Goal: Task Accomplishment & Management: Complete application form

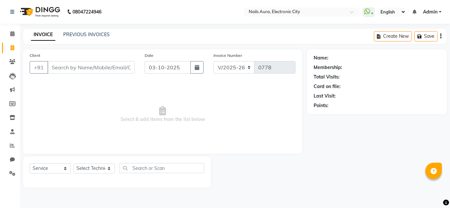
select select "8179"
select select "service"
click at [85, 28] on div "08047224946 Select Location × Nails Aura, Electronic City WhatsApp Status ✕ Sta…" at bounding box center [225, 104] width 450 height 208
click at [85, 34] on link "PREVIOUS INVOICES" at bounding box center [86, 35] width 46 height 6
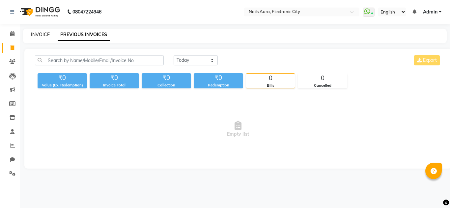
click at [37, 36] on link "INVOICE" at bounding box center [40, 35] width 19 height 6
select select "service"
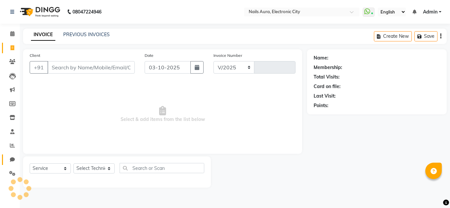
select select "8179"
type input "0778"
click at [12, 160] on icon at bounding box center [12, 159] width 5 height 5
select select "100"
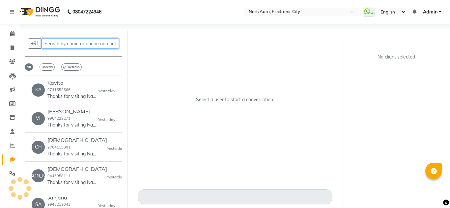
click at [75, 42] on input "text" at bounding box center [79, 44] width 77 height 10
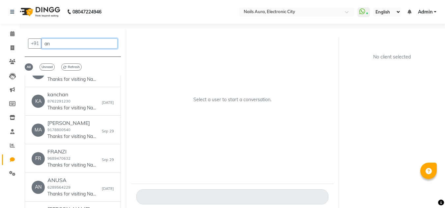
scroll to position [38, 0]
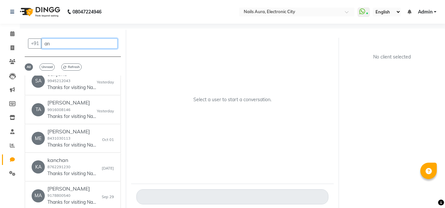
type input "a"
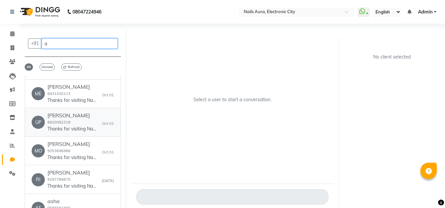
scroll to position [0, 0]
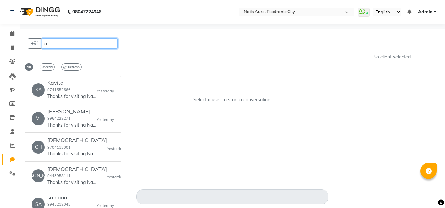
click at [66, 48] on input "a" at bounding box center [79, 44] width 76 height 10
click at [73, 44] on input "text" at bounding box center [79, 44] width 76 height 10
click at [65, 44] on input "text" at bounding box center [79, 44] width 76 height 10
click at [86, 47] on input "text" at bounding box center [79, 44] width 76 height 10
click at [89, 43] on input "text" at bounding box center [79, 44] width 76 height 10
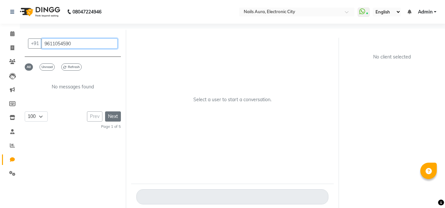
type input "9611054590"
click at [111, 116] on button "Next" at bounding box center [113, 117] width 16 height 10
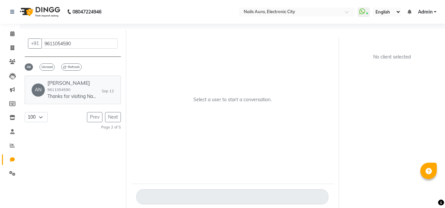
click at [80, 85] on h6 "[PERSON_NAME]" at bounding box center [71, 83] width 49 height 6
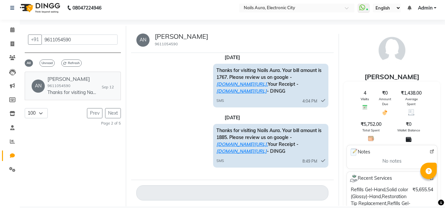
scroll to position [5, 0]
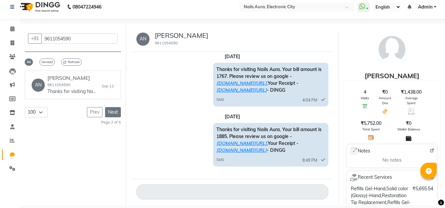
click at [112, 112] on button "Next" at bounding box center [113, 112] width 16 height 10
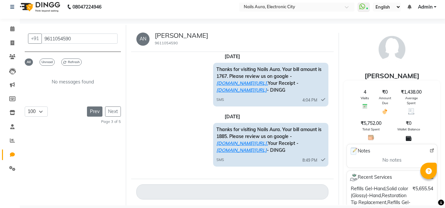
click at [89, 109] on button "Prev" at bounding box center [94, 112] width 15 height 10
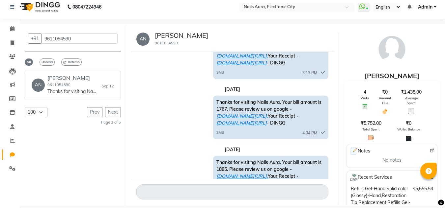
scroll to position [67, 0]
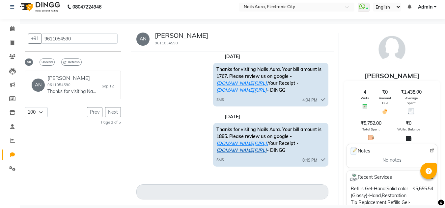
click at [267, 148] on link "[DOMAIN_NAME][URL]" at bounding box center [241, 151] width 50 height 6
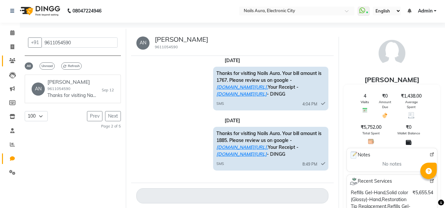
scroll to position [0, 0]
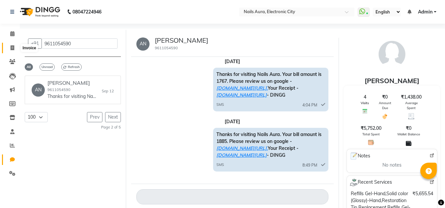
click at [12, 46] on icon at bounding box center [13, 47] width 4 height 5
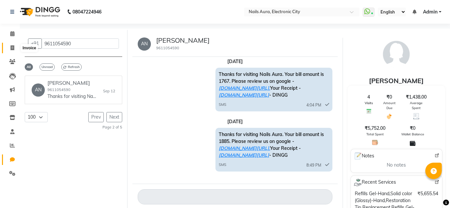
select select "service"
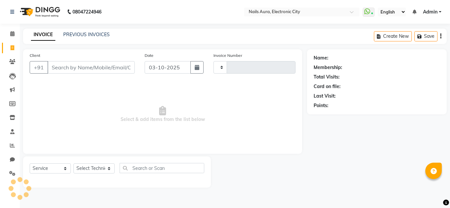
type input "0778"
select select "8179"
click at [74, 70] on input "Client" at bounding box center [90, 67] width 87 height 13
type input "9611054590"
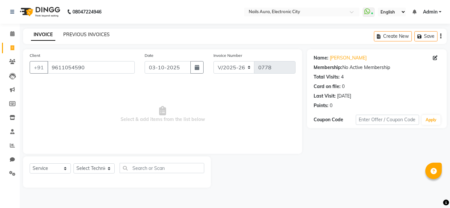
click at [86, 37] on link "PREVIOUS INVOICES" at bounding box center [86, 35] width 46 height 6
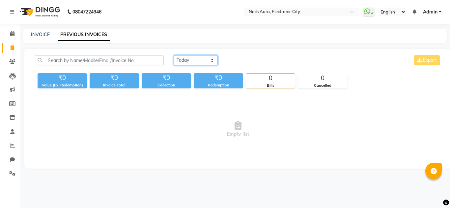
click at [185, 62] on select "[DATE] [DATE] Custom Range" at bounding box center [196, 60] width 44 height 10
select select "range"
click at [174, 55] on select "[DATE] [DATE] Custom Range" at bounding box center [196, 60] width 44 height 10
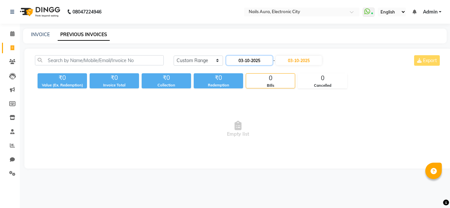
click at [253, 60] on input "03-10-2025" at bounding box center [249, 60] width 46 height 9
select select "10"
select select "2025"
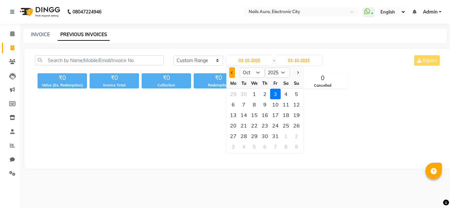
click at [230, 73] on button "Previous month" at bounding box center [232, 73] width 6 height 11
select select "9"
click at [277, 105] on div "12" at bounding box center [275, 104] width 11 height 11
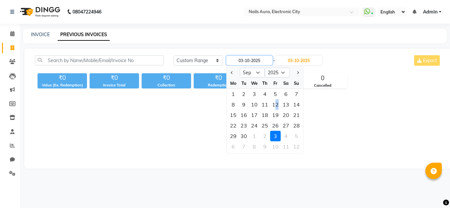
type input "[DATE]"
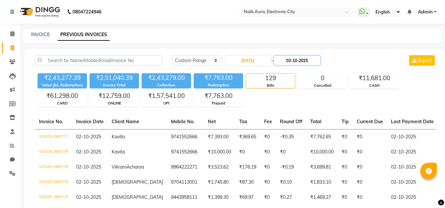
click at [307, 59] on input "03-10-2025" at bounding box center [297, 60] width 46 height 9
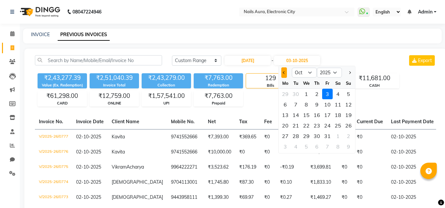
click at [283, 72] on span "Previous month" at bounding box center [284, 72] width 3 height 3
select select "9"
click at [328, 106] on div "12" at bounding box center [327, 104] width 11 height 11
type input "[DATE]"
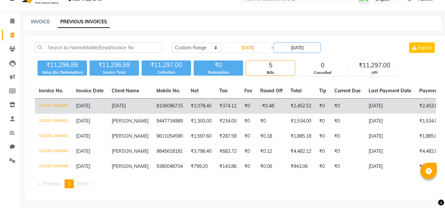
scroll to position [20, 0]
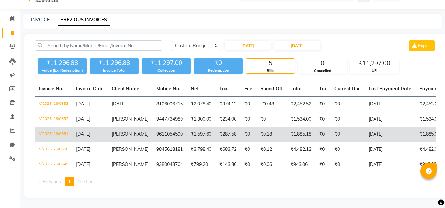
click at [52, 130] on td "V/2025-26/0651" at bounding box center [53, 134] width 37 height 15
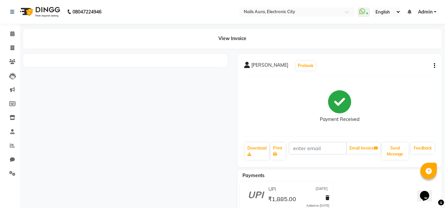
scroll to position [20, 0]
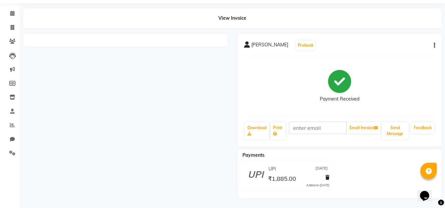
click at [436, 45] on div "[PERSON_NAME] Prebook Payment Received Download Print Email Invoice Send Messag…" at bounding box center [339, 90] width 204 height 113
click at [434, 45] on icon "button" at bounding box center [434, 45] width 1 height 0
click at [407, 53] on div "Edit Invoice" at bounding box center [401, 54] width 45 height 8
select select "service"
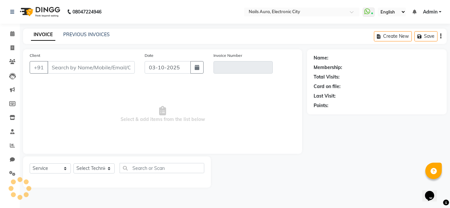
type input "9611054590"
type input "V/2025-26/0651"
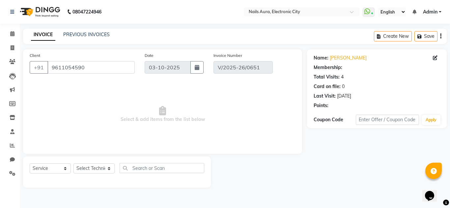
type input "[DATE]"
select select "select"
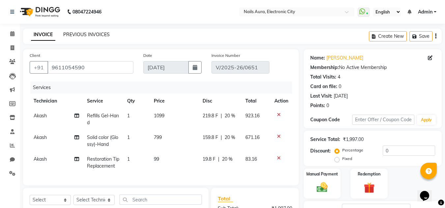
click at [83, 33] on link "PREVIOUS INVOICES" at bounding box center [86, 35] width 46 height 6
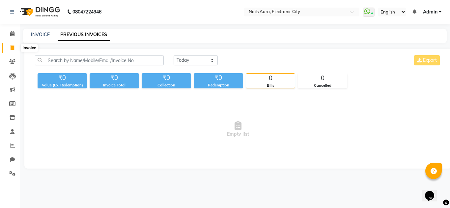
click at [11, 49] on icon at bounding box center [13, 47] width 4 height 5
select select "service"
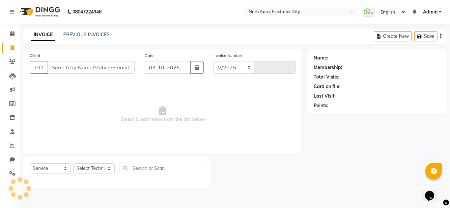
select select "8179"
type input "0778"
click at [86, 32] on link "PREVIOUS INVOICES" at bounding box center [86, 35] width 46 height 6
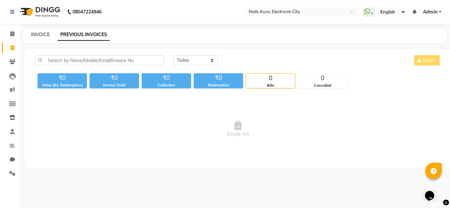
click at [43, 35] on link "INVOICE" at bounding box center [40, 35] width 19 height 6
select select "service"
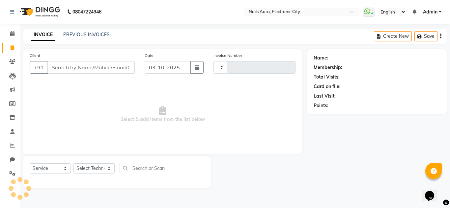
type input "0778"
select select "8179"
click at [90, 169] on select "Select Technician" at bounding box center [93, 169] width 41 height 10
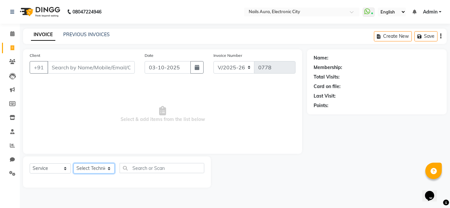
select select "80910"
click at [73, 164] on select "Select Technician Akash Gulshan Mayank Rashmi REENA Rima dey Rizwana Vikram" at bounding box center [93, 169] width 41 height 10
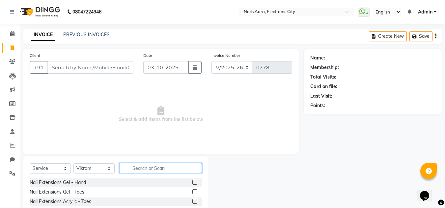
click at [160, 171] on input "text" at bounding box center [161, 168] width 82 height 10
type input "sol"
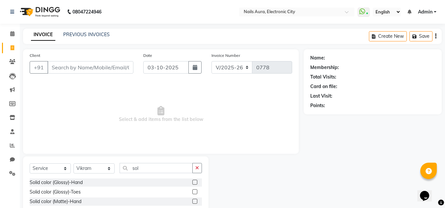
click at [193, 181] on label at bounding box center [194, 182] width 5 height 5
click at [193, 181] on input "checkbox" at bounding box center [194, 183] width 4 height 4
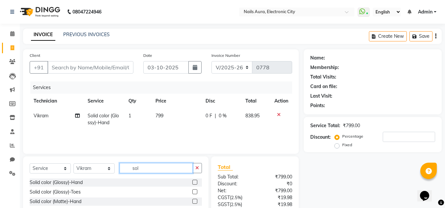
checkbox input "false"
click at [154, 167] on input "sol" at bounding box center [156, 168] width 73 height 10
type input "s"
type input "sol"
drag, startPoint x: 193, startPoint y: 182, endPoint x: 178, endPoint y: 180, distance: 15.3
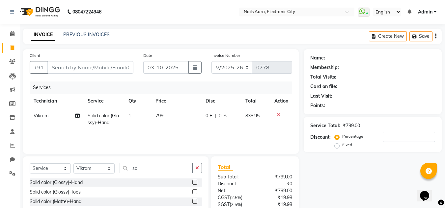
click at [194, 182] on label at bounding box center [194, 182] width 5 height 5
click at [194, 182] on input "checkbox" at bounding box center [194, 183] width 4 height 4
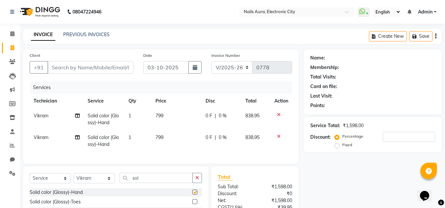
checkbox input "false"
click at [155, 183] on input "sol" at bounding box center [156, 178] width 73 height 10
type input "s"
type input "removal"
click at [194, 195] on label at bounding box center [194, 192] width 5 height 5
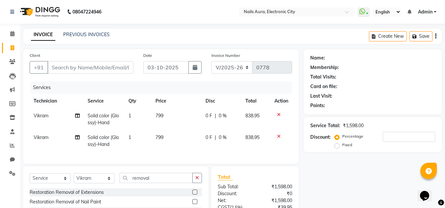
click at [194, 195] on input "checkbox" at bounding box center [194, 193] width 4 height 4
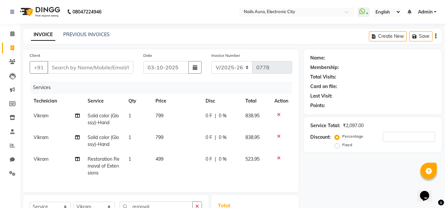
checkbox input "false"
click at [164, 160] on td "499" at bounding box center [176, 166] width 50 height 29
select select "80910"
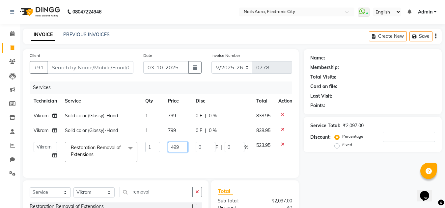
click at [181, 147] on input "499" at bounding box center [178, 147] width 20 height 10
type input "4"
type input "350"
click at [178, 131] on td "799" at bounding box center [178, 130] width 28 height 15
select select "80910"
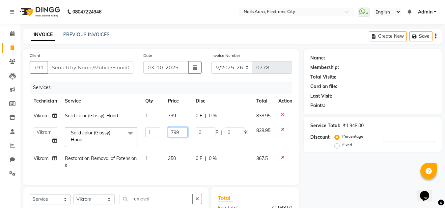
click at [182, 133] on input "799" at bounding box center [178, 132] width 20 height 10
type input "7"
type input "400"
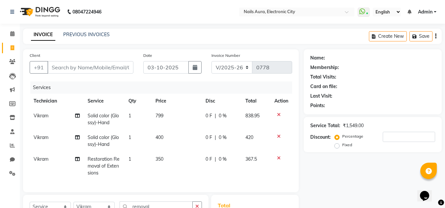
click at [323, 166] on div "Name: Membership: Total Visits: Card on file: Last Visit: Points: Service Total…" at bounding box center [375, 174] width 143 height 250
click at [83, 68] on input "Client" at bounding box center [90, 67] width 86 height 13
type input "8"
type input "0"
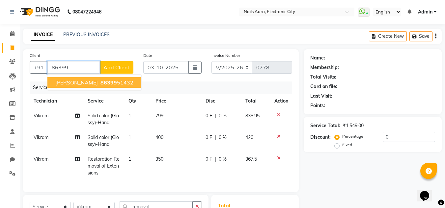
click at [82, 82] on span "PRAVALLIKA" at bounding box center [76, 82] width 42 height 7
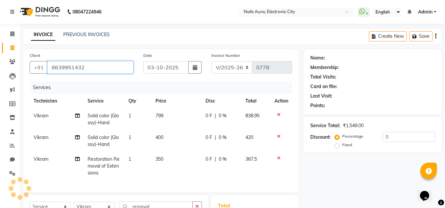
type input "8639951432"
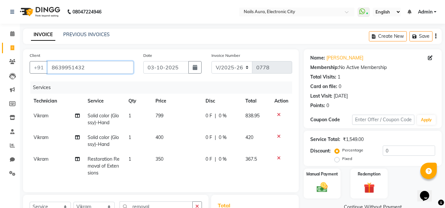
drag, startPoint x: 93, startPoint y: 70, endPoint x: 51, endPoint y: 63, distance: 42.4
click at [51, 63] on input "8639951432" at bounding box center [90, 67] width 86 height 13
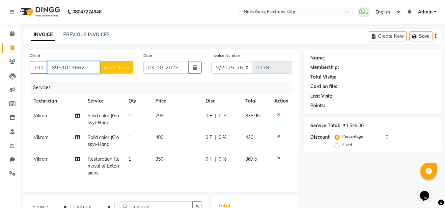
type input "8951019662"
click at [119, 66] on span "Add Client" at bounding box center [116, 67] width 26 height 7
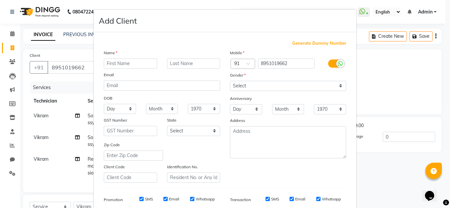
click at [119, 66] on input "text" at bounding box center [130, 64] width 53 height 10
type input "shaanvi"
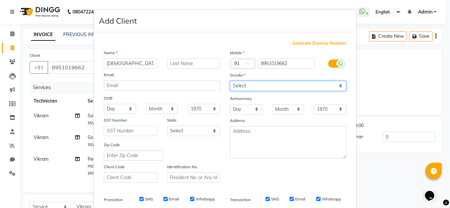
click at [265, 87] on select "Select Male Female Other Prefer Not To Say" at bounding box center [288, 86] width 116 height 10
click at [230, 81] on select "Select Male Female Other Prefer Not To Say" at bounding box center [288, 86] width 116 height 10
click at [276, 87] on select "Select Male Female Other Prefer Not To Say" at bounding box center [288, 86] width 116 height 10
select select "female"
click at [230, 81] on select "Select Male Female Other Prefer Not To Say" at bounding box center [288, 86] width 116 height 10
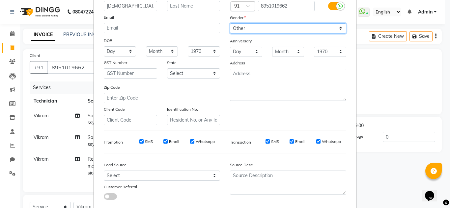
scroll to position [95, 0]
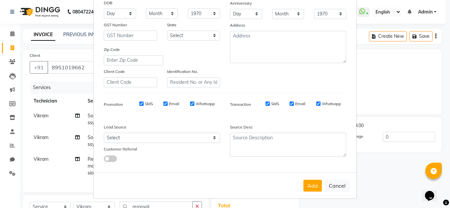
click at [308, 184] on button "Add" at bounding box center [312, 186] width 18 height 12
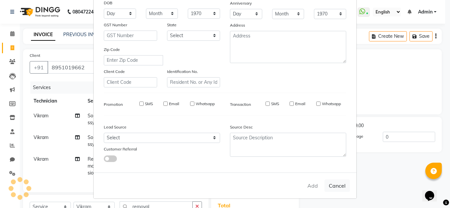
select select
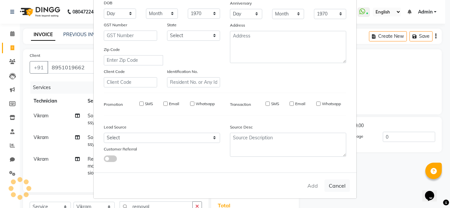
select select
checkbox input "false"
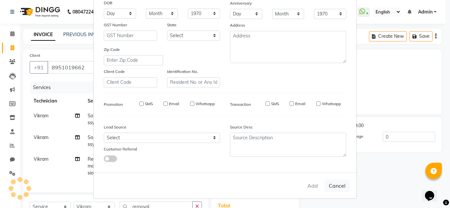
checkbox input "false"
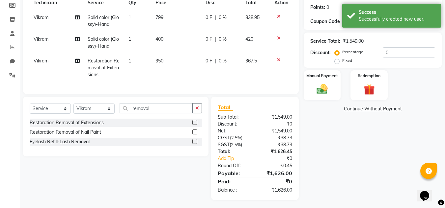
scroll to position [105, 0]
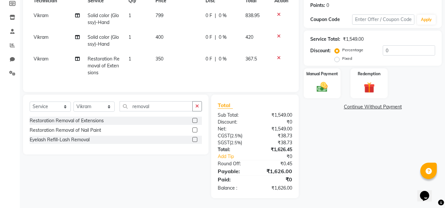
drag, startPoint x: 168, startPoint y: 66, endPoint x: 166, endPoint y: 52, distance: 14.0
click at [168, 66] on td "350" at bounding box center [176, 66] width 50 height 29
select select "80910"
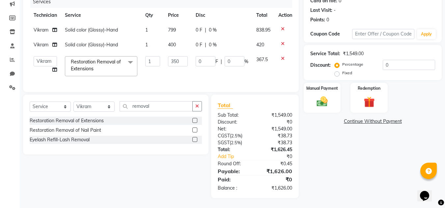
scroll to position [91, 0]
click at [178, 70] on td "350" at bounding box center [178, 66] width 28 height 28
click at [186, 58] on input "350" at bounding box center [178, 61] width 20 height 10
type input "300"
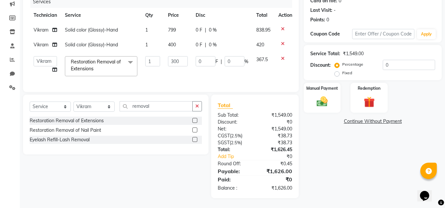
click at [174, 70] on td "300" at bounding box center [178, 66] width 28 height 28
select select "80910"
click at [364, 174] on div "Name: Shaanvi Membership: No Active Membership Total Visits: Card on file: 0 La…" at bounding box center [375, 80] width 143 height 235
click at [318, 97] on img at bounding box center [322, 101] width 18 height 13
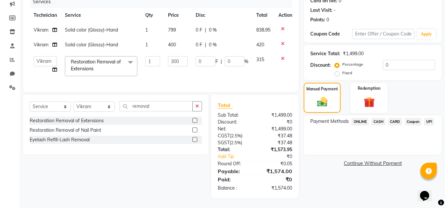
click at [428, 118] on span "UPI" at bounding box center [429, 122] width 10 height 8
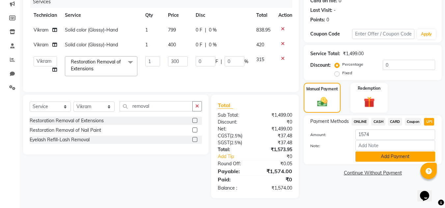
click at [384, 152] on button "Add Payment" at bounding box center [395, 157] width 80 height 10
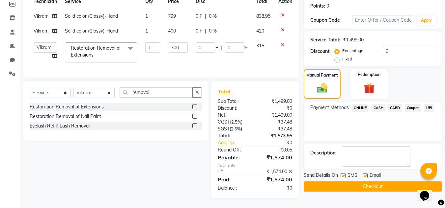
scroll to position [105, 0]
click at [355, 182] on button "Checkout" at bounding box center [373, 187] width 138 height 10
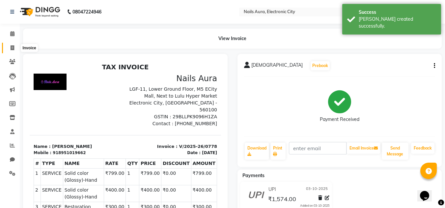
click at [12, 47] on icon at bounding box center [13, 47] width 4 height 5
select select "service"
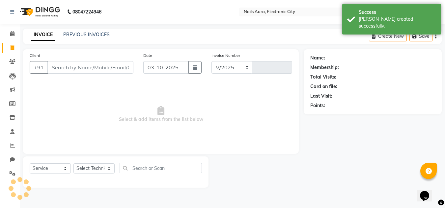
select select "8179"
type input "0779"
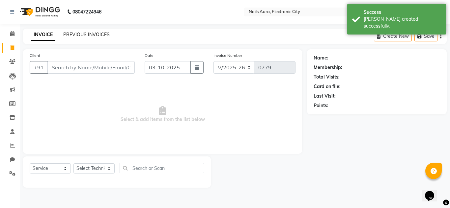
click at [89, 35] on link "PREVIOUS INVOICES" at bounding box center [86, 35] width 46 height 6
